Goal: Information Seeking & Learning: Learn about a topic

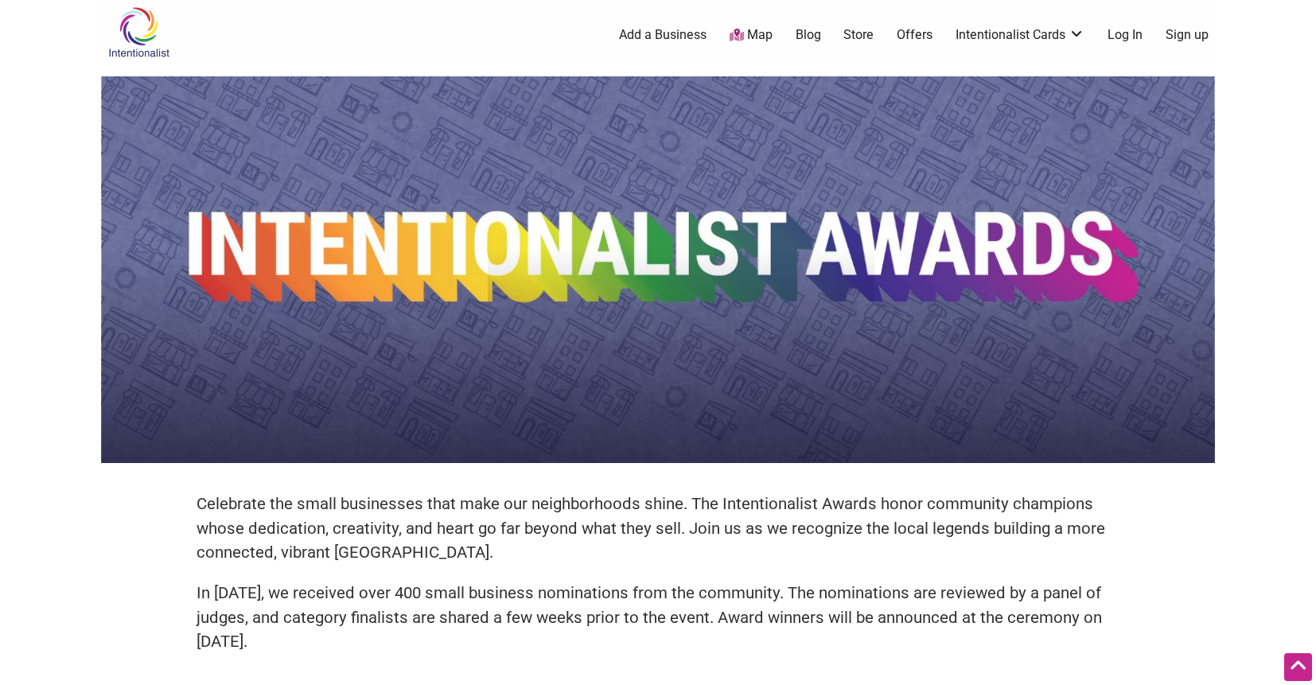
scroll to position [484, 0]
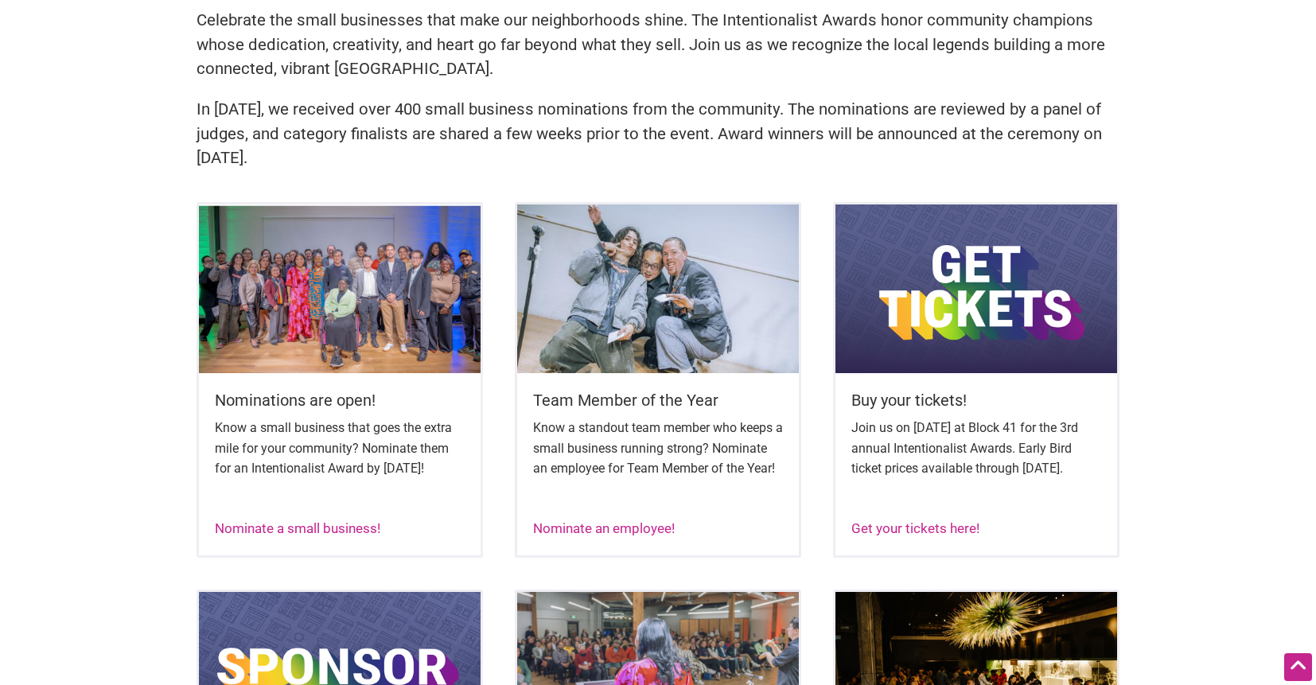
click at [820, 410] on div "Nominations are open! Know a small business that goes the extra mile for your c…" at bounding box center [658, 396] width 1114 height 388
click at [816, 410] on div "Nominations are open! Know a small business that goes the extra mile for your c…" at bounding box center [658, 396] width 1114 height 388
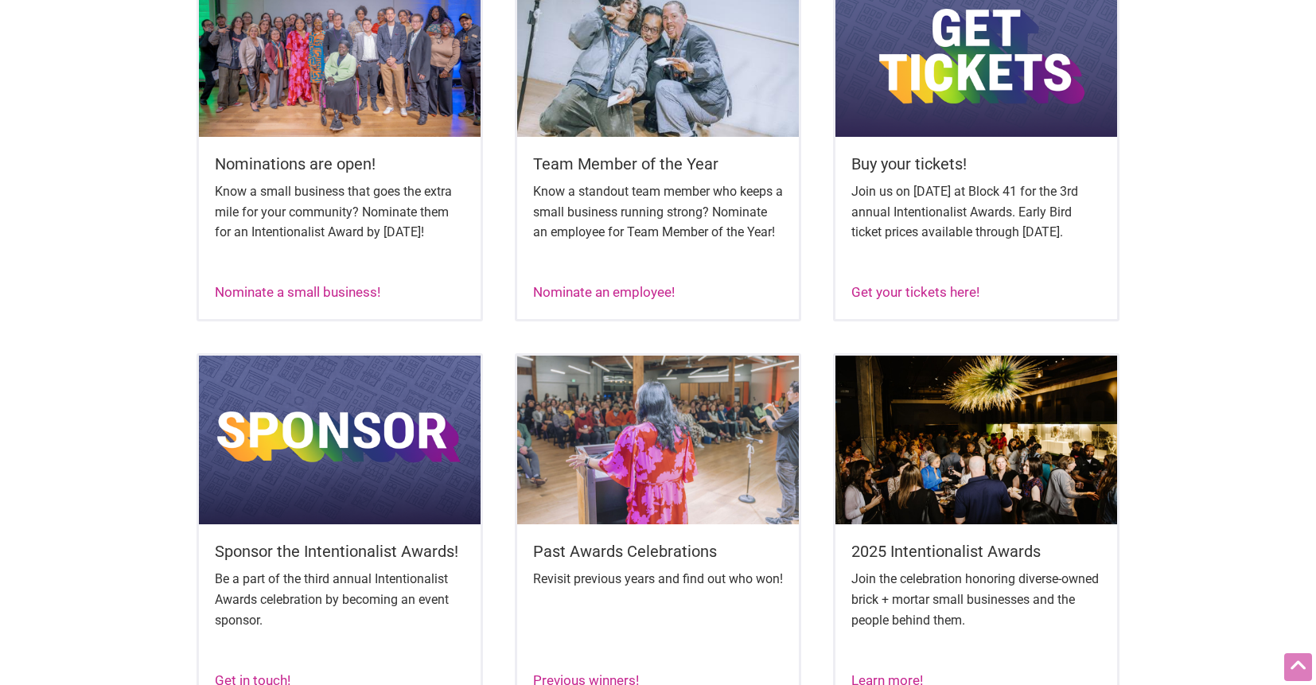
scroll to position [795, 0]
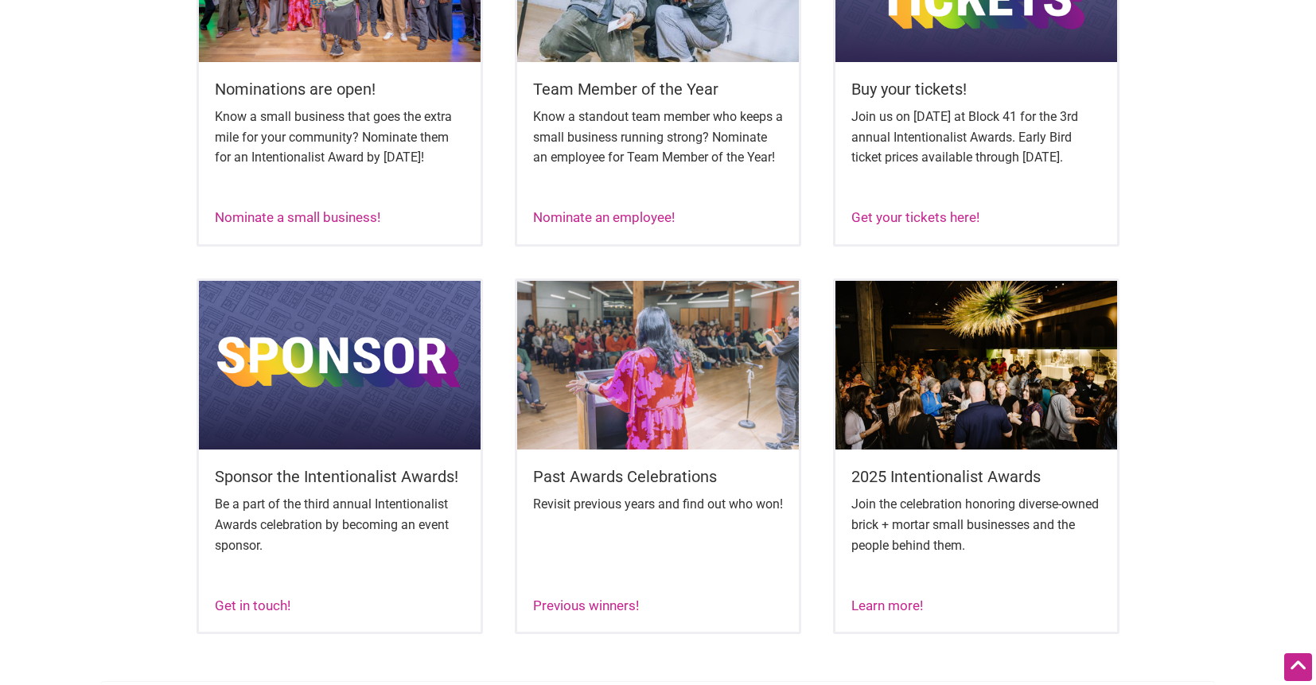
click at [815, 410] on div "Sponsor the Intentionalist Awards! Be a part of the third annual Intentionalist…" at bounding box center [658, 473] width 1114 height 388
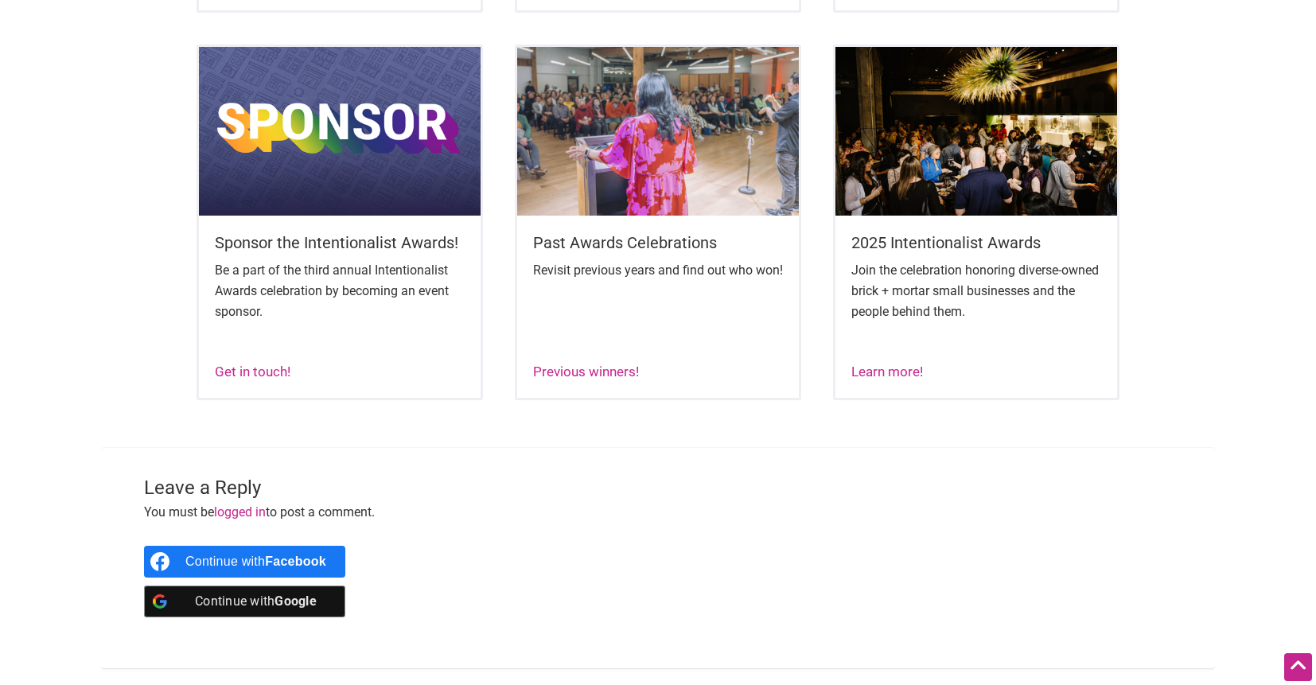
scroll to position [918, 0]
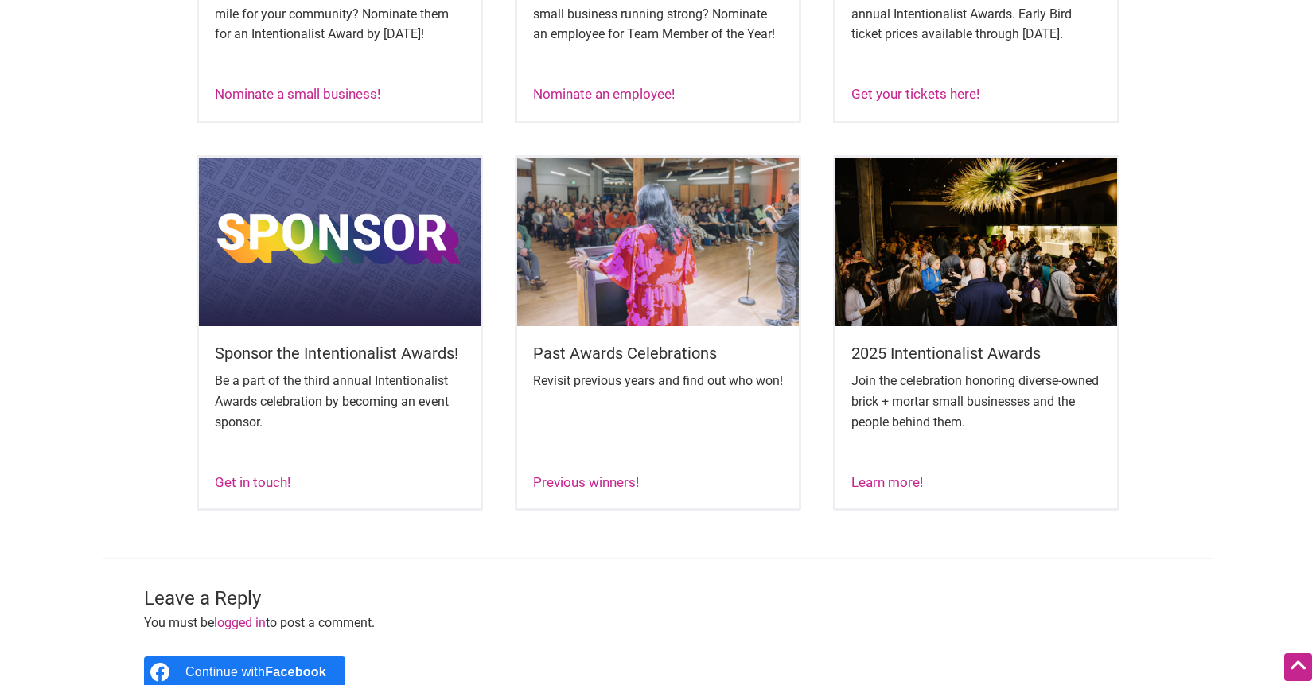
click at [815, 410] on div "Sponsor the Intentionalist Awards! Be a part of the third annual Intentionalist…" at bounding box center [658, 349] width 1114 height 388
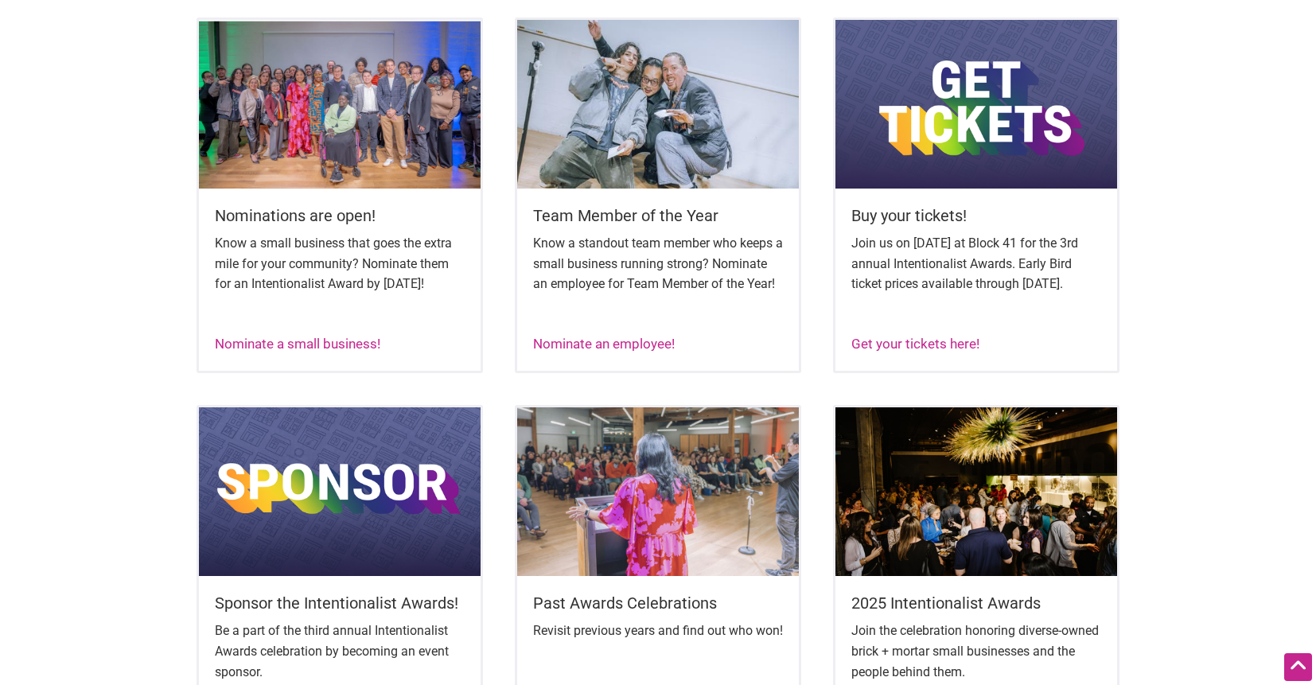
scroll to position [666, 0]
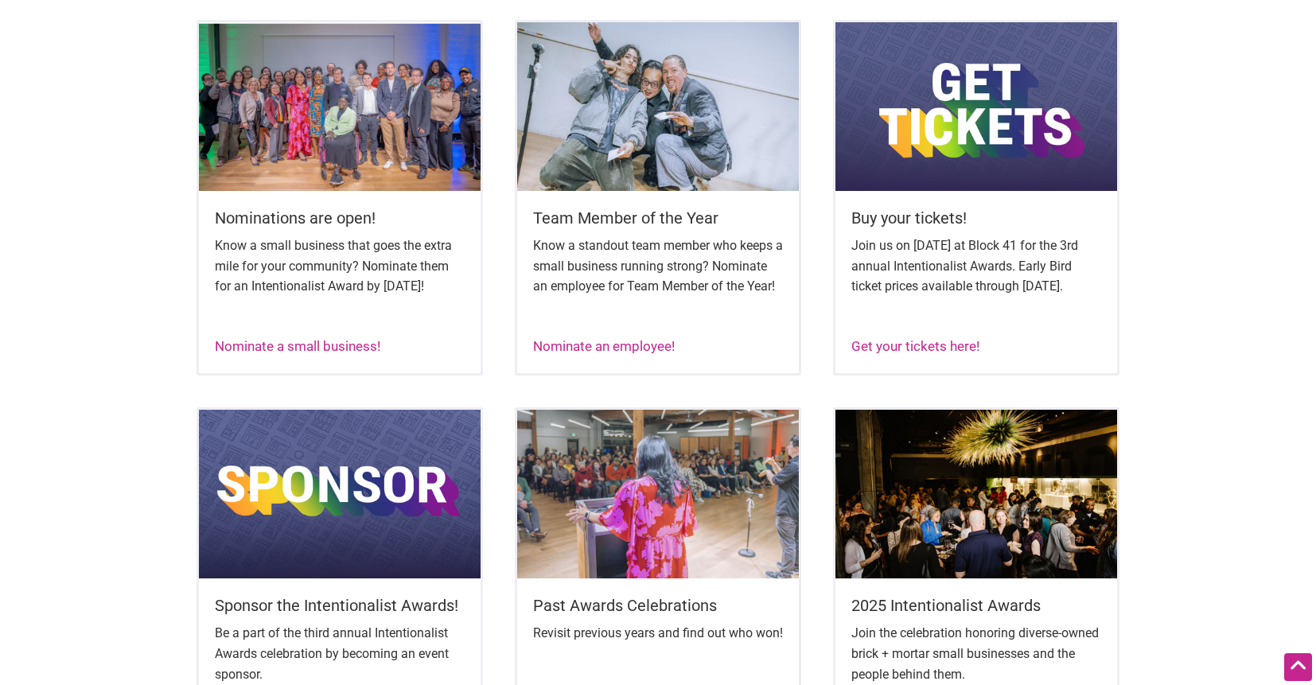
click at [815, 407] on div "Nominations are open! Know a small business that goes the extra mile for your c…" at bounding box center [658, 214] width 1114 height 388
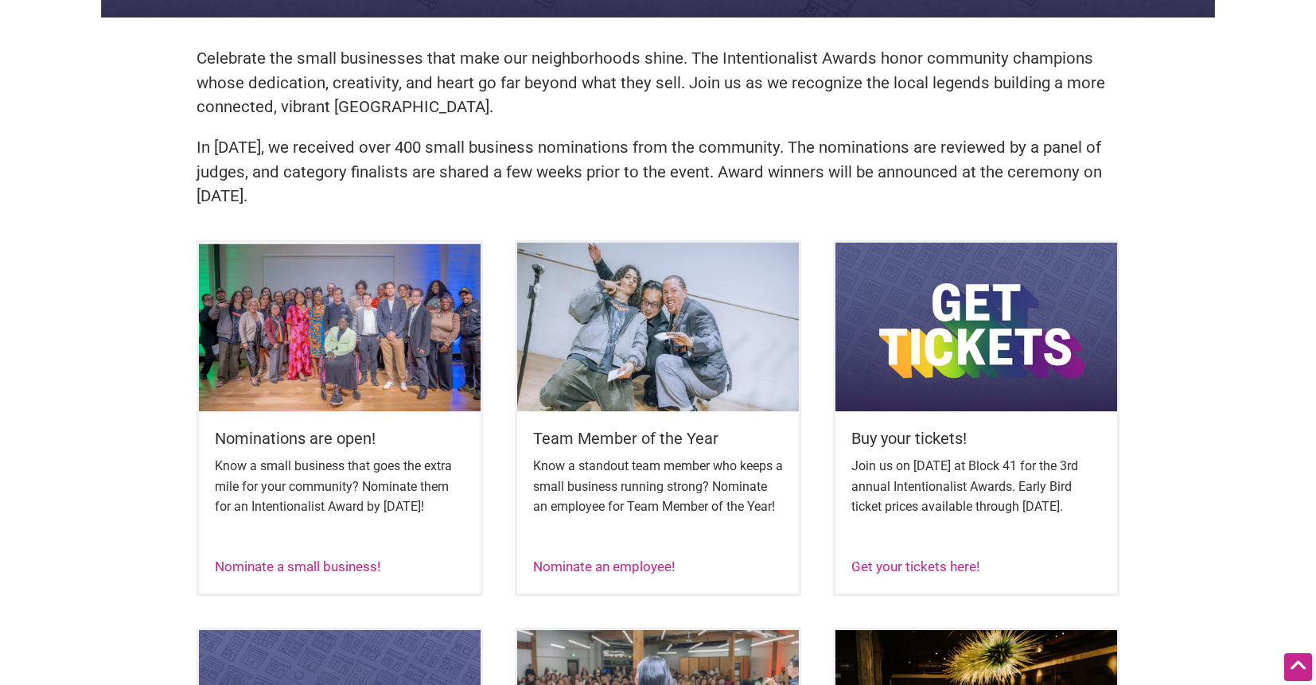
scroll to position [452, 0]
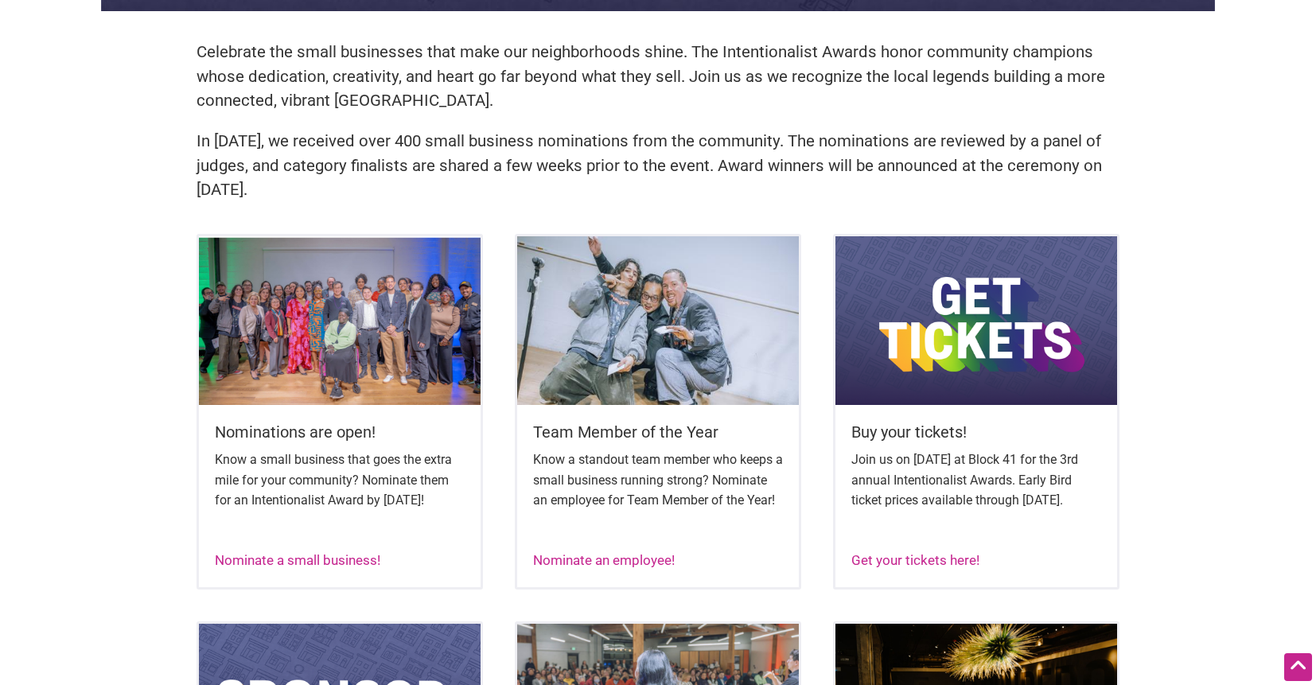
click at [815, 410] on div "Nominations are open! Know a small business that goes the extra mile for your c…" at bounding box center [658, 428] width 1114 height 388
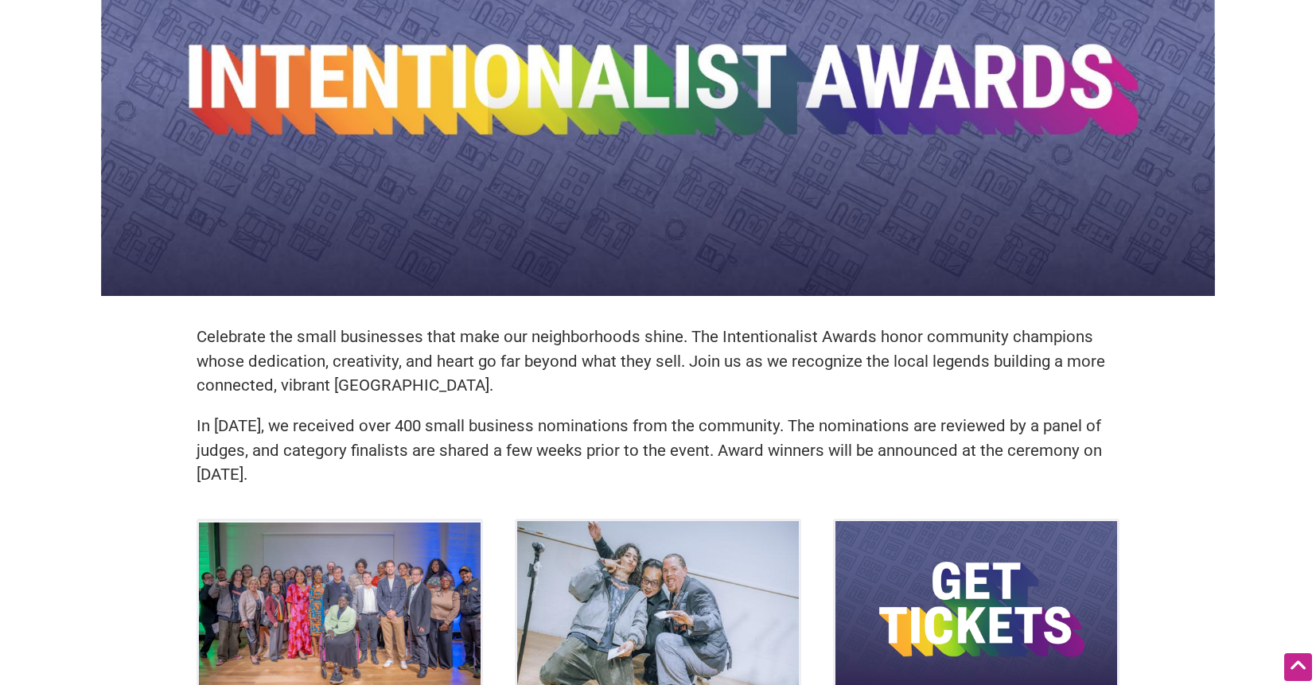
scroll to position [166, 0]
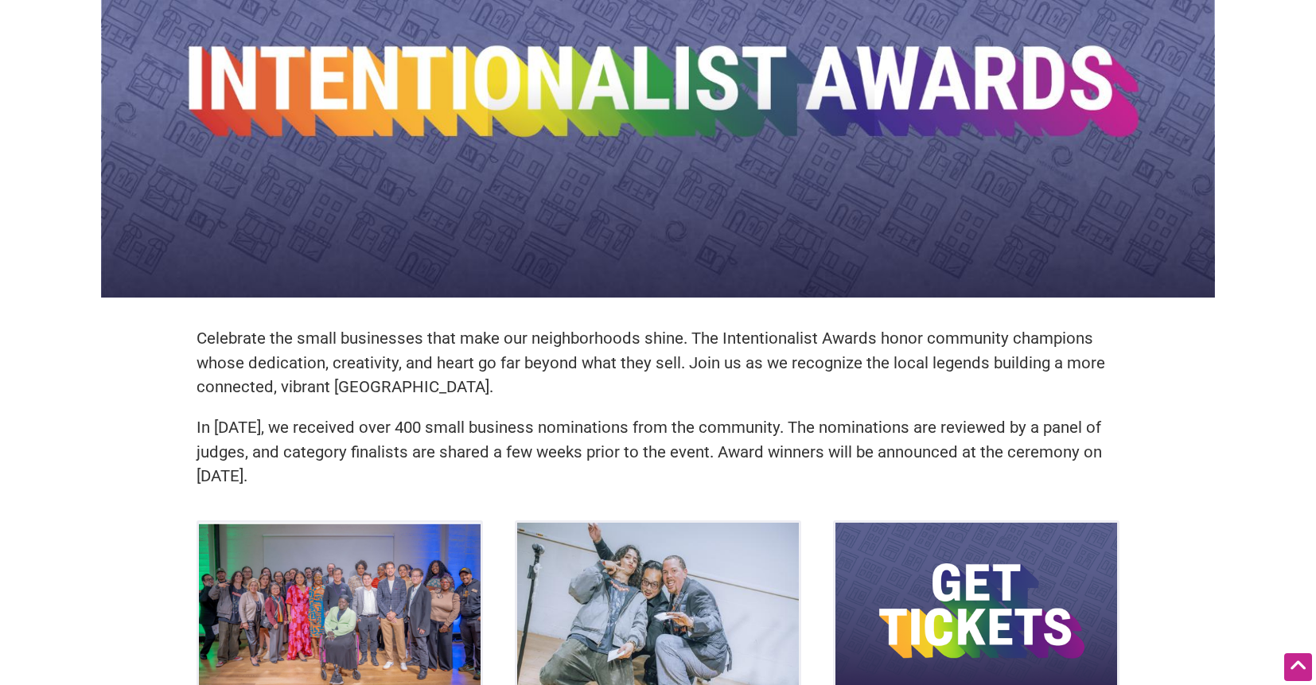
click at [815, 410] on div "Celebrate the small businesses that make our neighborhoods shine. The Intention…" at bounding box center [658, 415] width 955 height 210
